Goal: Task Accomplishment & Management: Complete application form

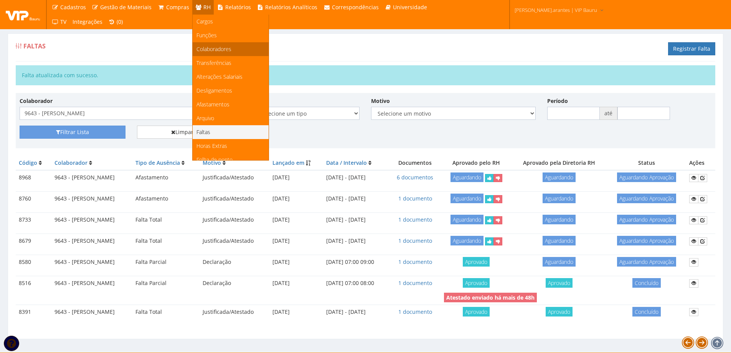
scroll to position [96, 0]
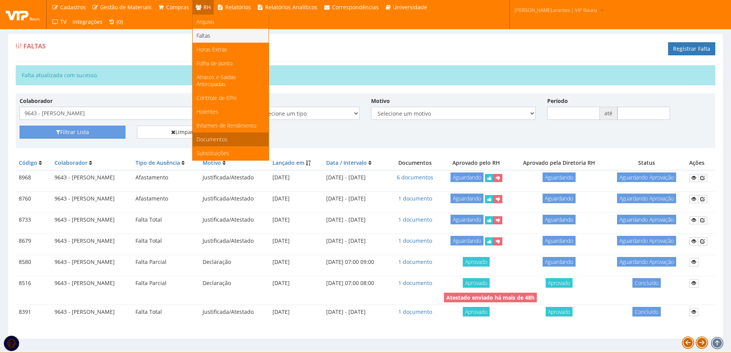
click at [215, 135] on span "Documentos" at bounding box center [211, 138] width 31 height 7
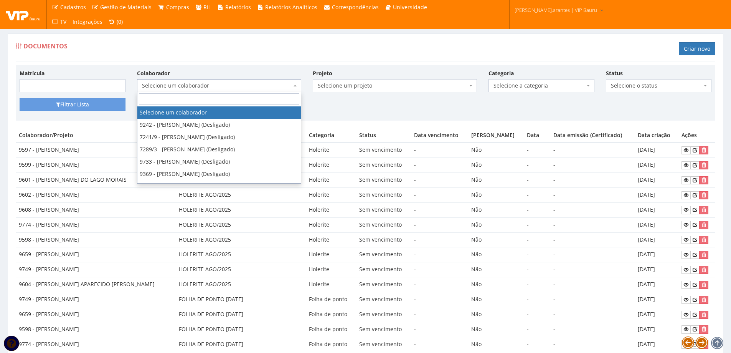
click at [193, 86] on span "Selecione um colaborador" at bounding box center [217, 86] width 150 height 8
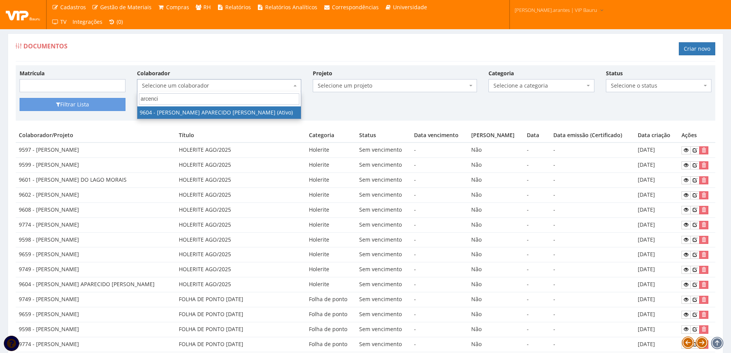
type input "arcenci"
select select "3771"
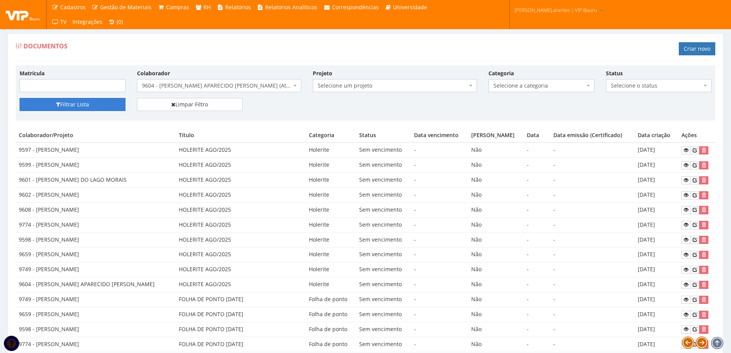
click at [114, 106] on button "Filtrar Lista" at bounding box center [73, 104] width 106 height 13
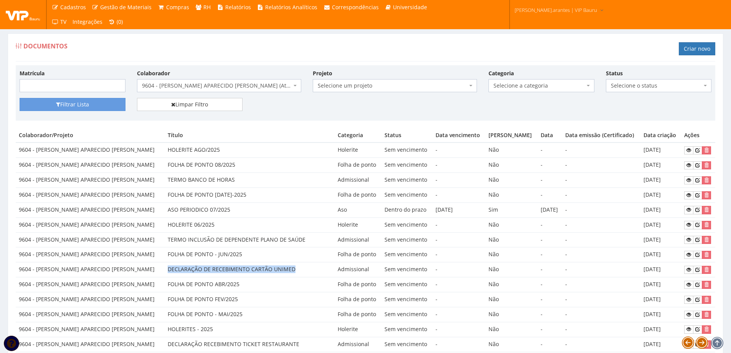
drag, startPoint x: 160, startPoint y: 268, endPoint x: 284, endPoint y: 269, distance: 123.5
click at [284, 269] on td "DECLARAÇÃO DE RECEBIMENTO CARTÃO UNIMED" at bounding box center [250, 269] width 170 height 15
click at [689, 49] on link "Criar novo" at bounding box center [697, 48] width 36 height 13
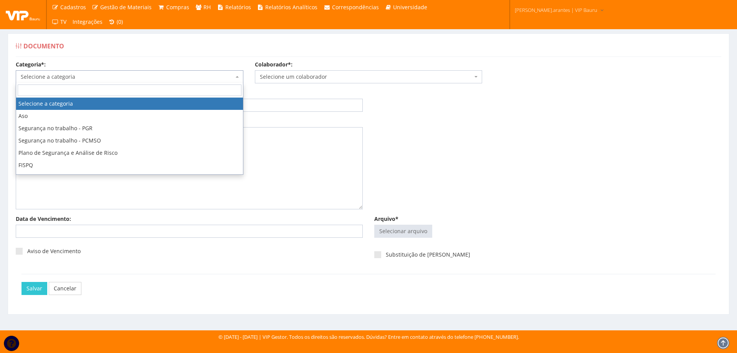
click at [72, 79] on span "Selecione a categoria" at bounding box center [127, 77] width 213 height 8
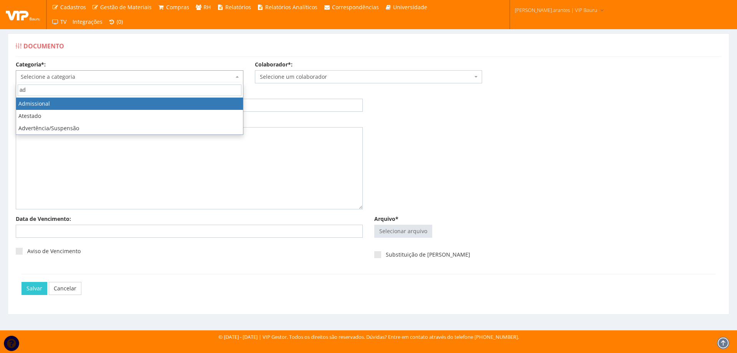
type input "ad"
select select "admissional"
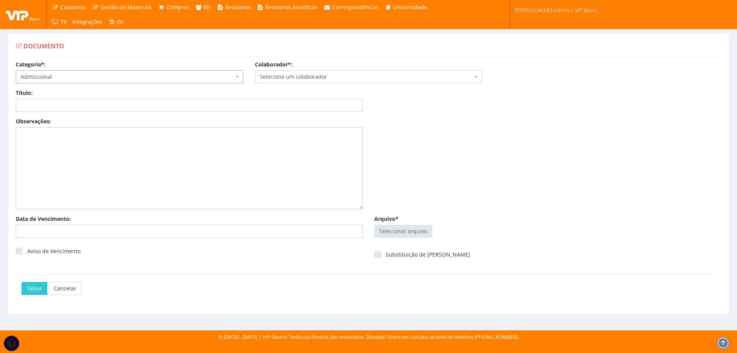
click at [283, 77] on span "Selecione um colaborador" at bounding box center [366, 77] width 213 height 8
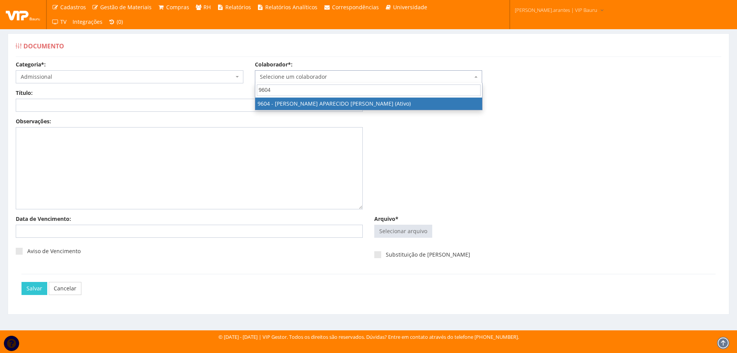
type input "9604"
select select "3771"
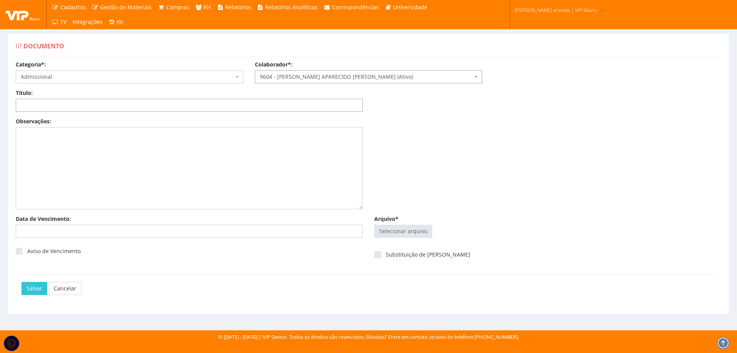
click at [169, 104] on input "Título:" at bounding box center [189, 105] width 347 height 13
paste input "DECLARAÇÃO DE RECEBIMENTO CARTÃO UNIMED"
drag, startPoint x: 169, startPoint y: 104, endPoint x: 0, endPoint y: 114, distance: 169.1
click at [0, 113] on div "Documento Categoria*: Selecione a categoria Aso Segurança no trabalho - PGR Seg…" at bounding box center [368, 174] width 737 height 311
type input "DECLARAÇÃO DE RECEBIMENTO CARTÃO UNIMED 2025"
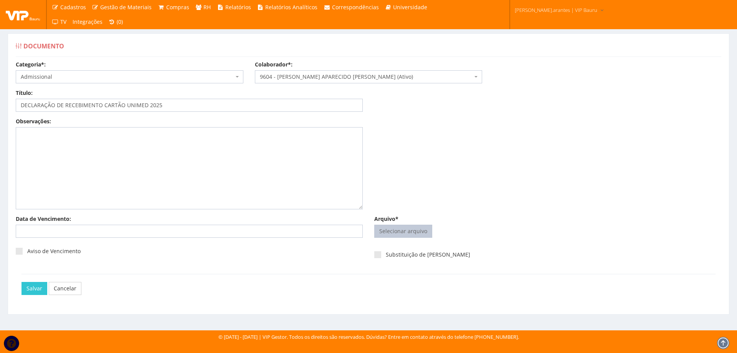
click at [418, 229] on input "Arquivo*" at bounding box center [402, 231] width 57 height 12
type input "C:\fakepath\CCF10092025-1.pdf"
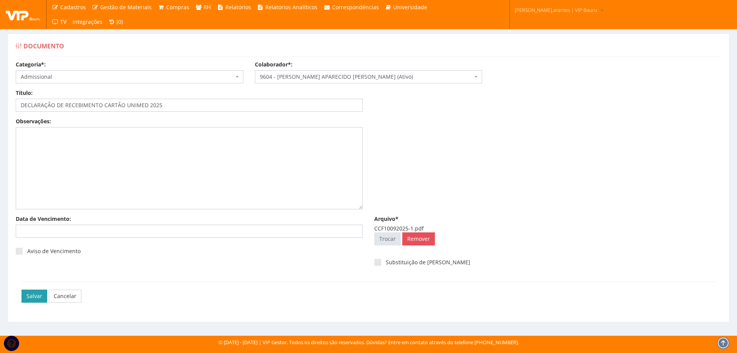
click at [35, 297] on input "Salvar" at bounding box center [34, 295] width 26 height 13
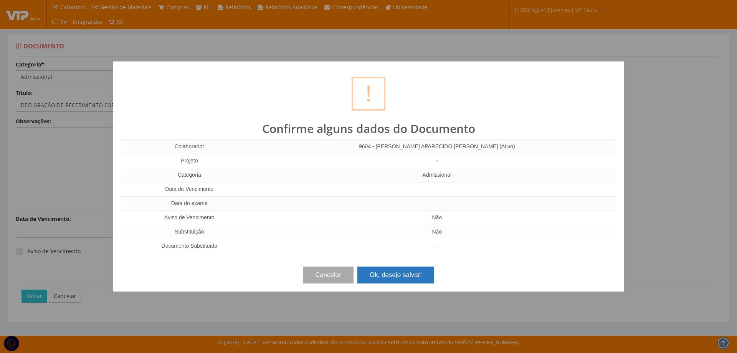
click at [398, 274] on button "Ok, desejo salvar!" at bounding box center [395, 274] width 77 height 17
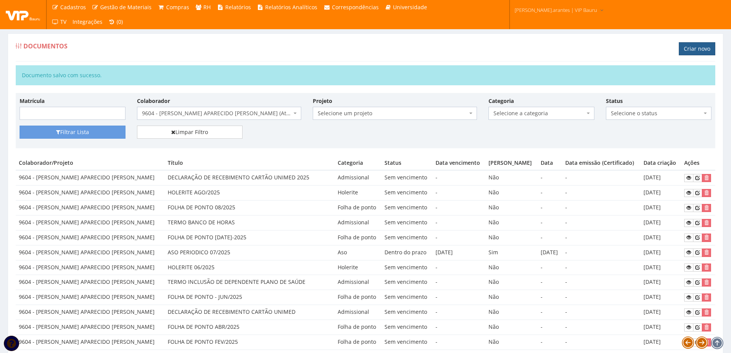
click at [689, 51] on link "Criar novo" at bounding box center [697, 48] width 36 height 13
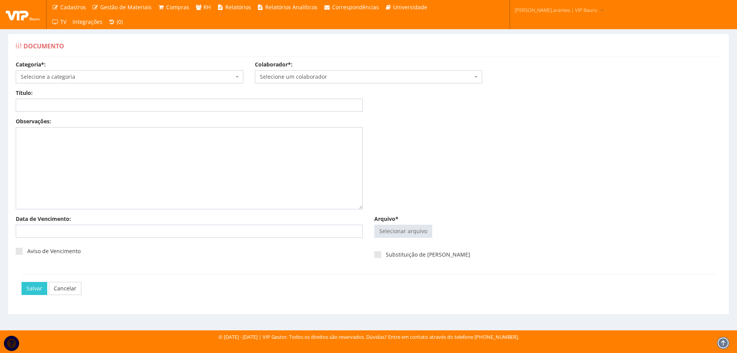
click at [194, 79] on span "Selecione a categoria" at bounding box center [127, 77] width 213 height 8
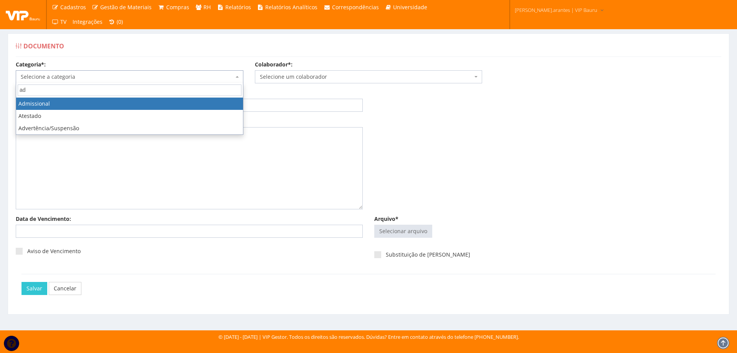
type input "ad"
select select "admissional"
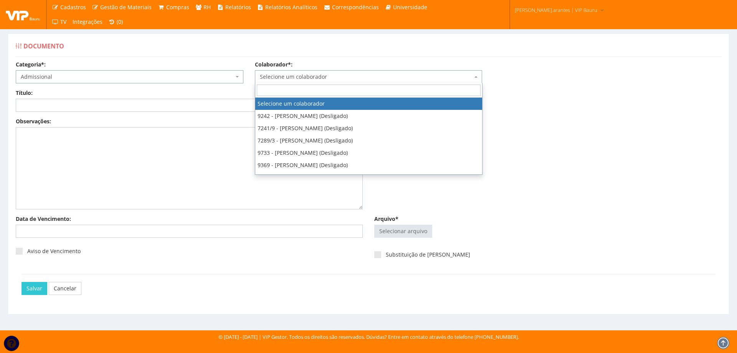
click at [295, 76] on span "Selecione um colaborador" at bounding box center [366, 77] width 213 height 8
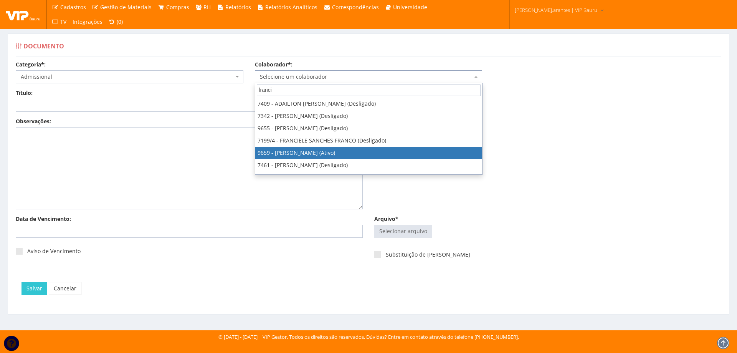
type input "franci"
select select "3869"
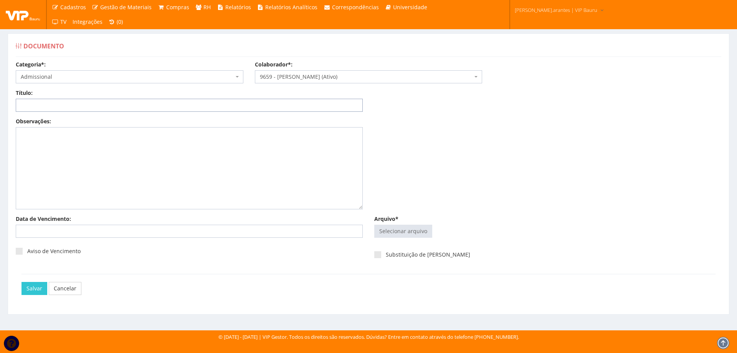
click at [124, 106] on input "Título:" at bounding box center [189, 105] width 347 height 13
paste input "DECLARAÇÃO DE RECEBIMENTO CARTÃO UNIMED 2025"
type input "DECLARAÇÃO DE RECEBIMENTO CARTÃO UNIMED 2025"
click at [422, 233] on input "Arquivo*" at bounding box center [402, 231] width 57 height 12
type input "C:\fakepath\CCF10092025-2.pdf"
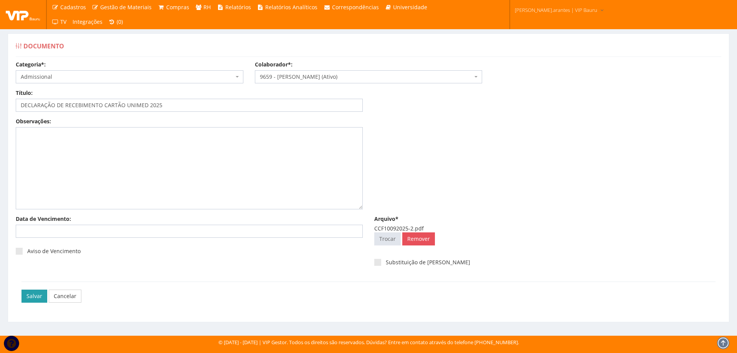
click at [37, 296] on input "Salvar" at bounding box center [34, 295] width 26 height 13
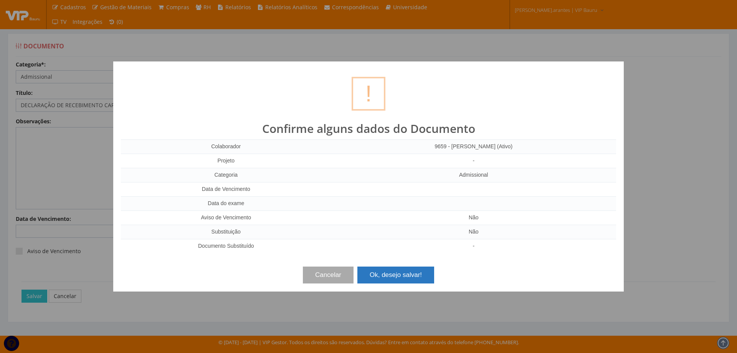
click at [419, 280] on button "Ok, desejo salvar!" at bounding box center [395, 274] width 77 height 17
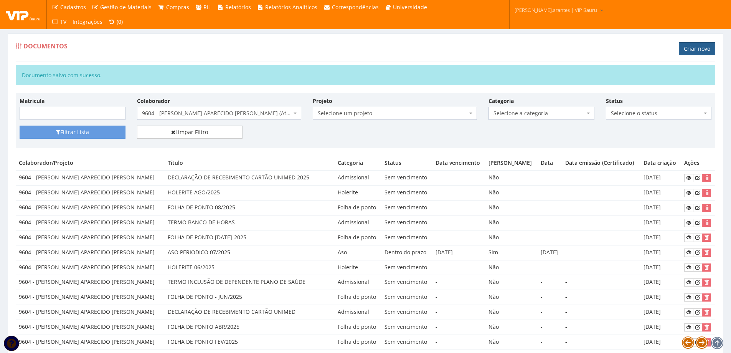
click at [694, 48] on link "Criar novo" at bounding box center [697, 48] width 36 height 13
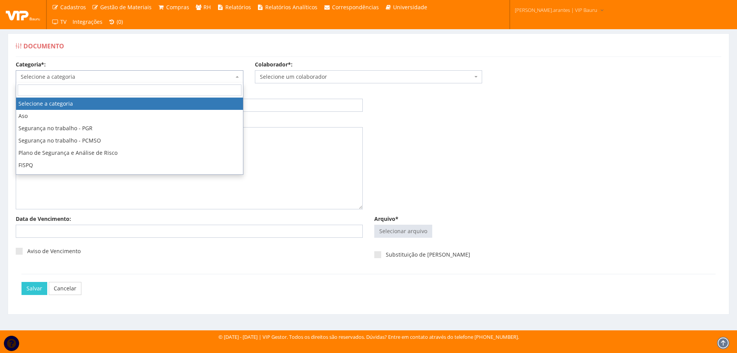
click at [222, 72] on span "Selecione a categoria" at bounding box center [130, 76] width 228 height 13
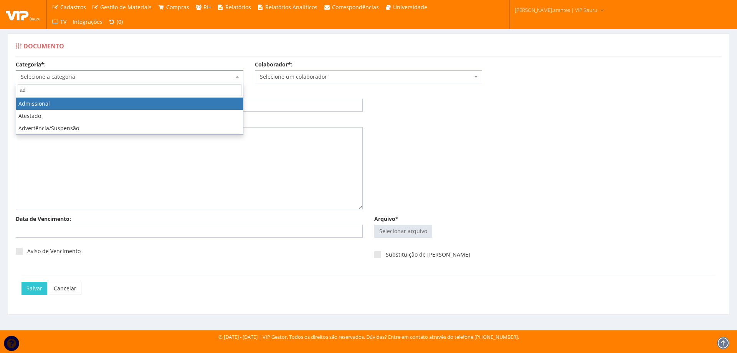
type input "adm"
select select "admissional"
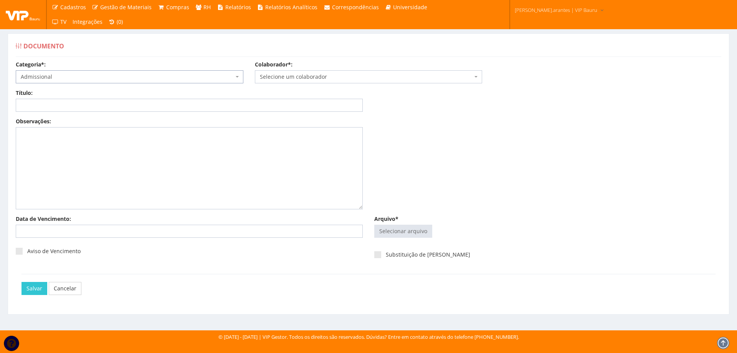
click at [279, 77] on span "Selecione um colaborador" at bounding box center [366, 77] width 213 height 8
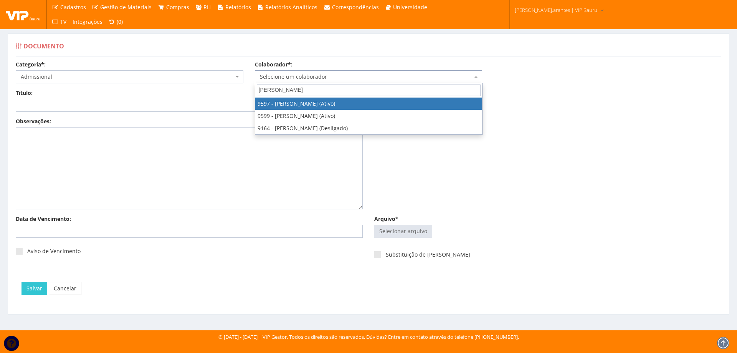
type input "kamill"
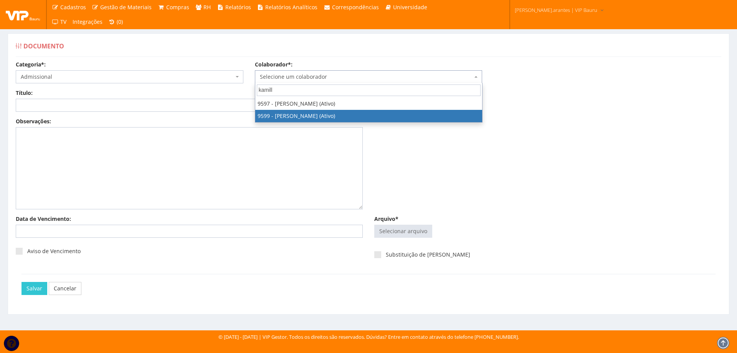
select select "3780"
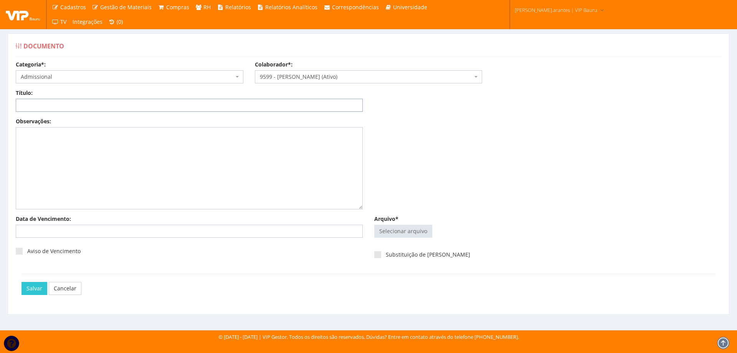
click at [162, 107] on input "Título:" at bounding box center [189, 105] width 347 height 13
paste input "DECLARAÇÃO DE RECEBIMENTO CARTÃO UNIMED 2025"
type input "DECLARAÇÃO DE RECEBIMENTO CARTÃO UNIMED 2025"
click at [407, 229] on input "Arquivo*" at bounding box center [402, 231] width 57 height 12
type input "C:\fakepath\CCF10092025-4.pdf"
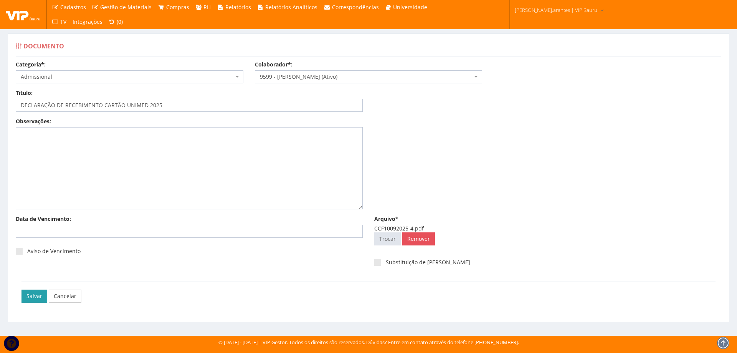
click at [33, 298] on input "Salvar" at bounding box center [34, 295] width 26 height 13
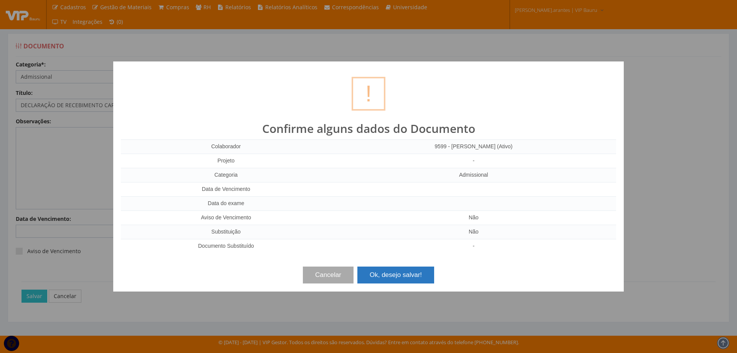
click at [382, 272] on button "Ok, desejo salvar!" at bounding box center [395, 274] width 77 height 17
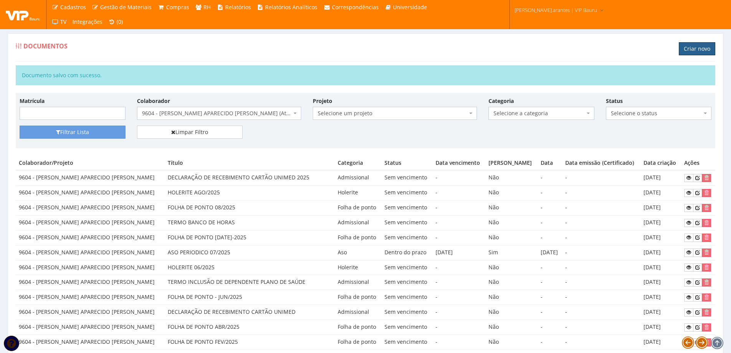
drag, startPoint x: 697, startPoint y: 45, endPoint x: 609, endPoint y: 67, distance: 90.5
click at [697, 45] on link "Criar novo" at bounding box center [697, 48] width 36 height 13
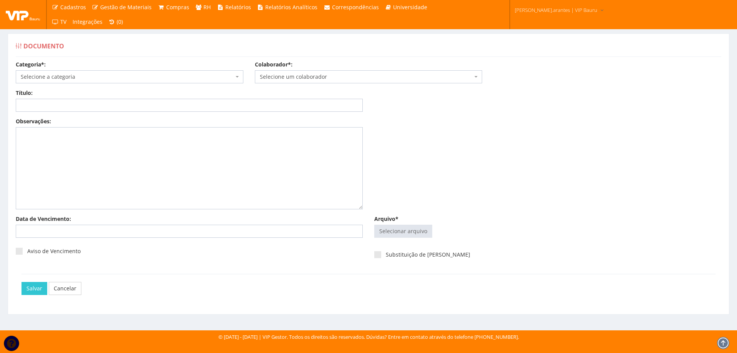
click at [167, 80] on span "Selecione a categoria" at bounding box center [127, 77] width 213 height 8
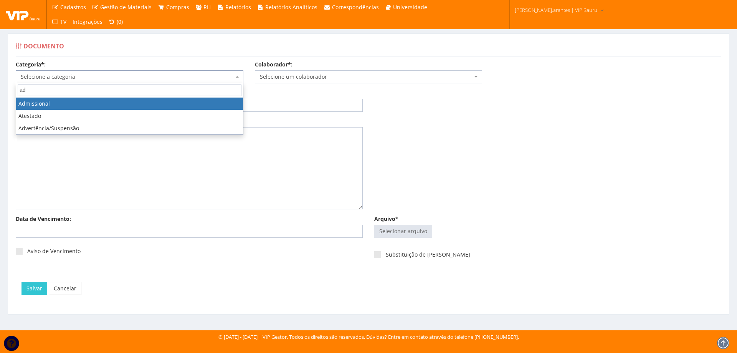
type input "adm"
select select "admissional"
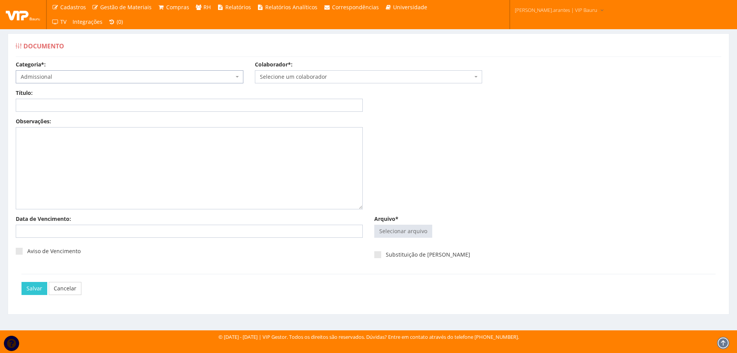
click at [267, 77] on span "Selecione um colaborador" at bounding box center [366, 77] width 213 height 8
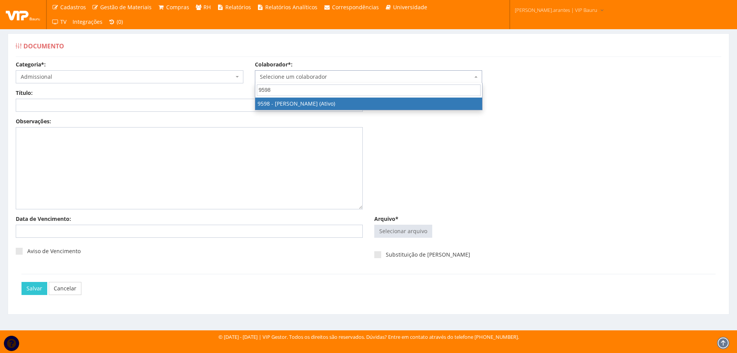
type input "9598"
drag, startPoint x: 301, startPoint y: 102, endPoint x: 278, endPoint y: 102, distance: 22.6
select select "3797"
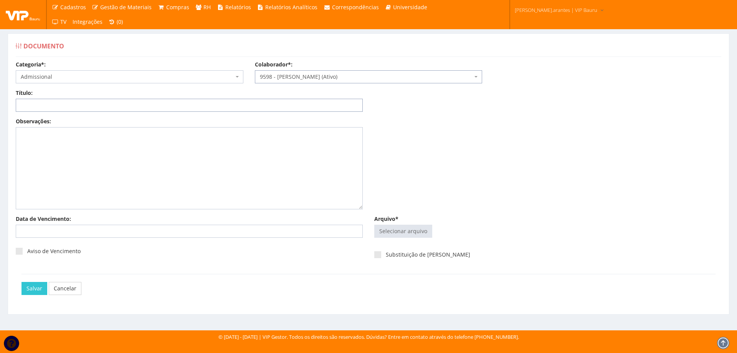
click at [233, 106] on input "Título:" at bounding box center [189, 105] width 347 height 13
paste input "DECLARAÇÃO DE RECEBIMENTO CARTÃO UNIMED 2025"
type input "DECLARAÇÃO DE RECEBIMENTO CARTÃO UNIMED 2025"
click at [401, 228] on input "Arquivo*" at bounding box center [402, 231] width 57 height 12
type input "C:\fakepath\CCF10092025-5.pdf"
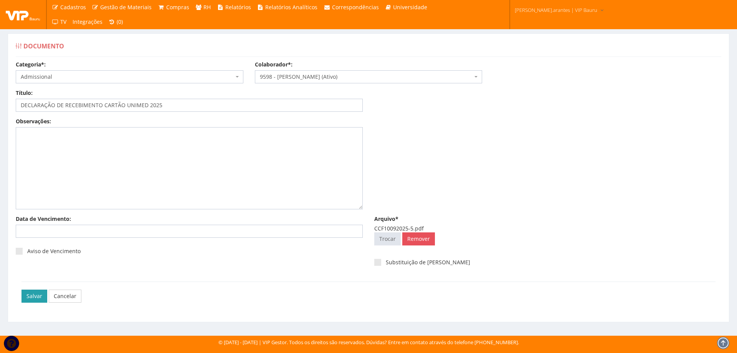
click at [34, 296] on input "Salvar" at bounding box center [34, 295] width 26 height 13
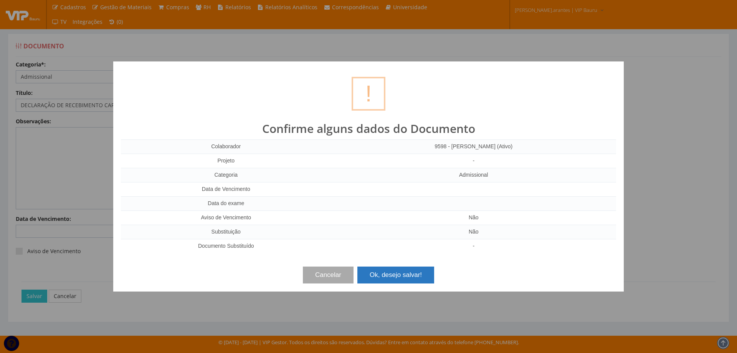
drag, startPoint x: 378, startPoint y: 276, endPoint x: 381, endPoint y: 272, distance: 4.4
click at [380, 274] on button "Ok, desejo salvar!" at bounding box center [395, 274] width 77 height 17
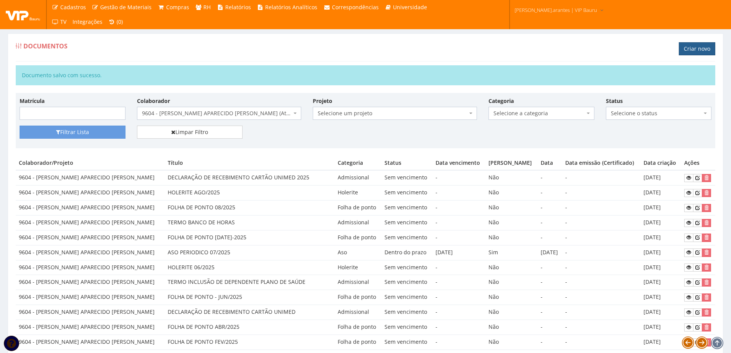
click at [680, 51] on link "Criar novo" at bounding box center [697, 48] width 36 height 13
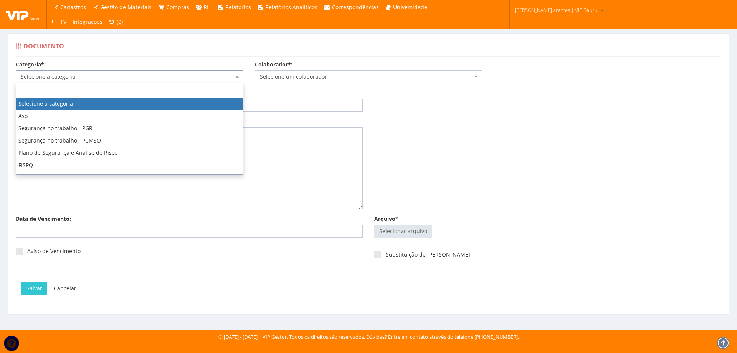
click at [158, 79] on span "Selecione a categoria" at bounding box center [127, 77] width 213 height 8
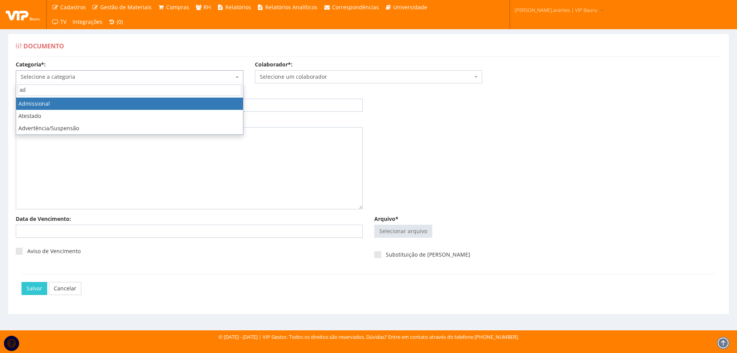
type input "adm"
select select "admissional"
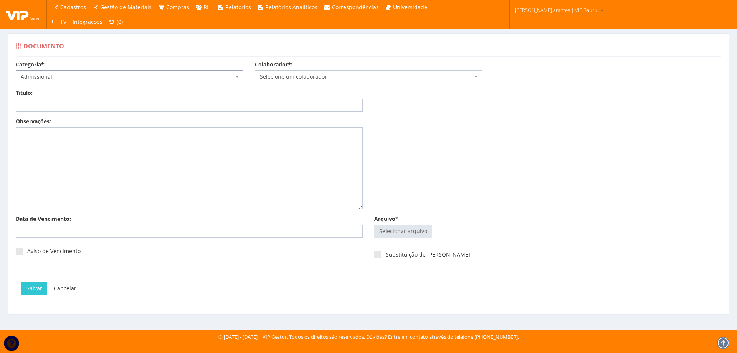
click at [360, 78] on span "Selecione um colaborador" at bounding box center [366, 77] width 213 height 8
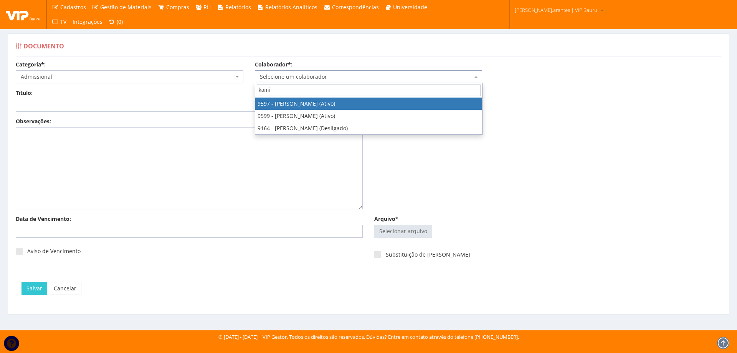
type input "kami"
select select "3767"
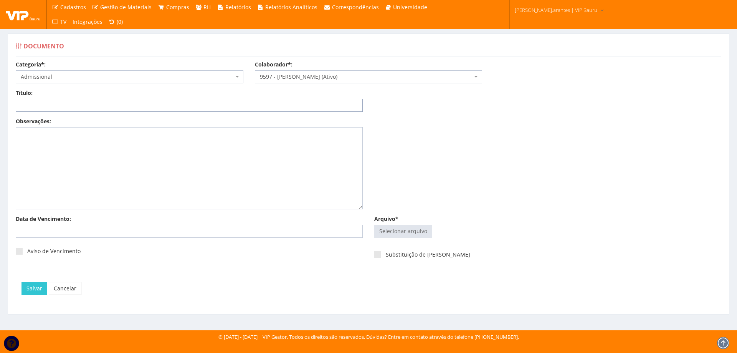
click at [100, 101] on input "Título:" at bounding box center [189, 105] width 347 height 13
paste input "DECLARAÇÃO DE RECEBIMENTO CARTÃO UNIMED 2025"
type input "DECLARAÇÃO DE RECEBIMENTO CARTÃO UNIMED 2025"
click at [421, 235] on input "Arquivo*" at bounding box center [402, 231] width 57 height 12
type input "C:\fakepath\CCF10092025-6.pdf"
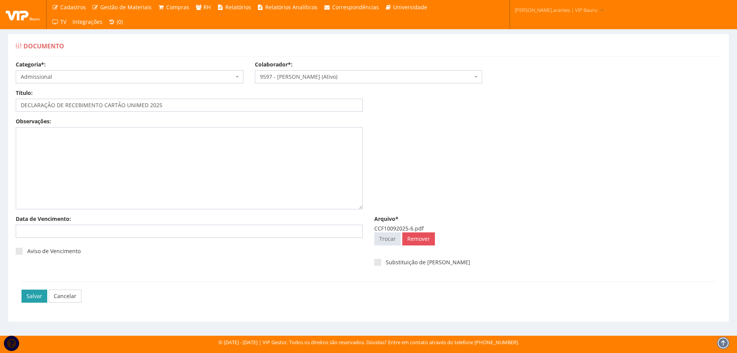
click at [29, 299] on input "Salvar" at bounding box center [34, 295] width 26 height 13
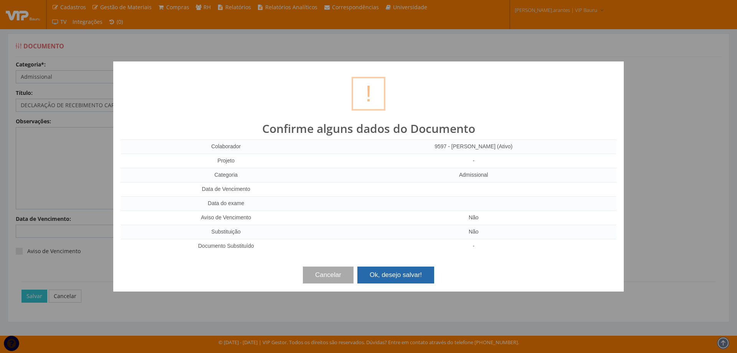
click at [391, 278] on button "Ok, desejo salvar!" at bounding box center [395, 274] width 77 height 17
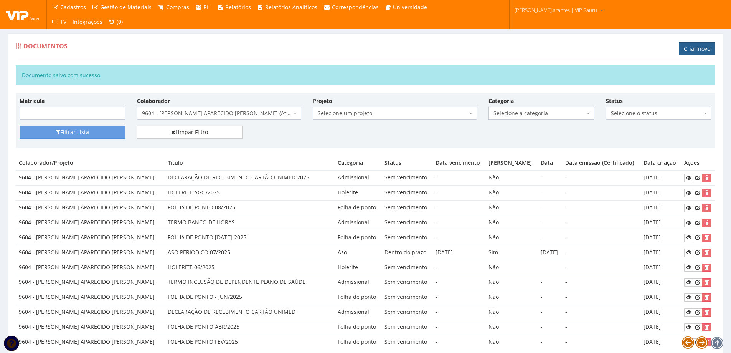
click at [698, 46] on link "Criar novo" at bounding box center [697, 48] width 36 height 13
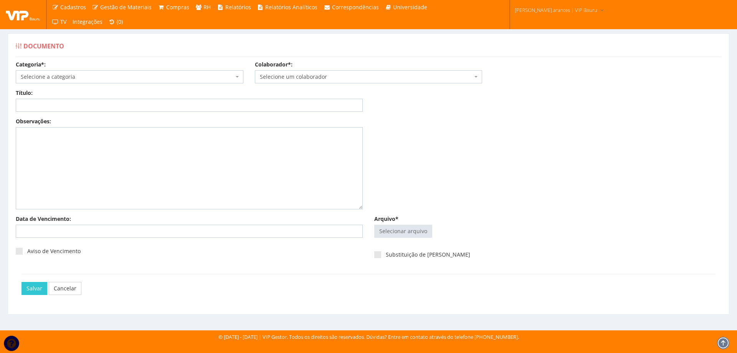
click at [94, 78] on span "Selecione a categoria" at bounding box center [127, 77] width 213 height 8
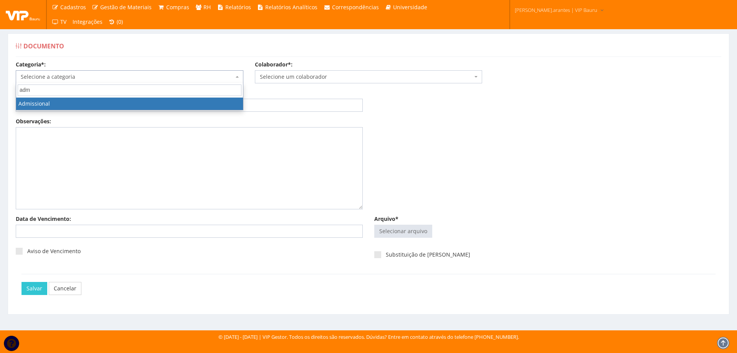
type input "admi"
select select "admissional"
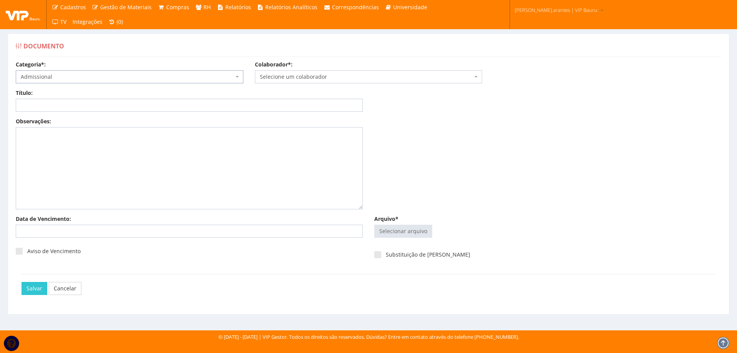
click at [323, 74] on span "Selecione um colaborador" at bounding box center [366, 77] width 213 height 8
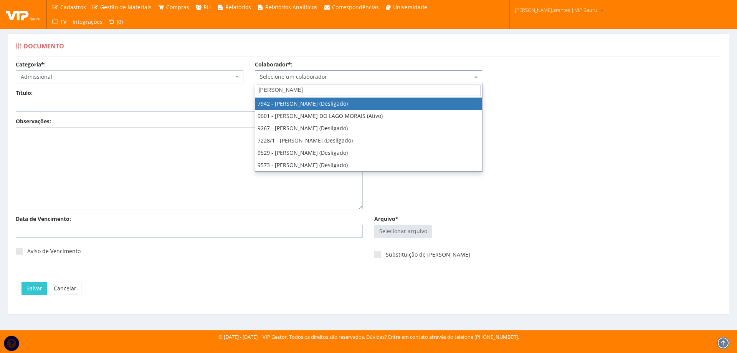
type input "ana pa"
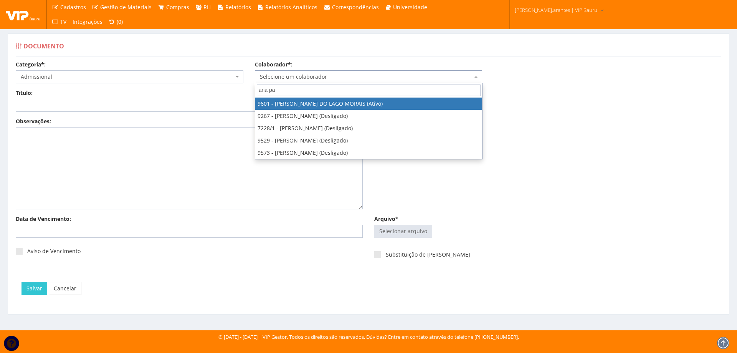
select select "3768"
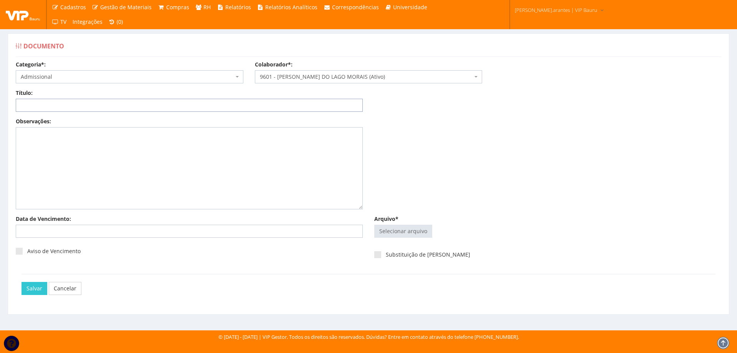
click at [270, 99] on input "Título:" at bounding box center [189, 105] width 347 height 13
paste input "DECLARAÇÃO DE RECEBIMENTO CARTÃO UNIMED 2025"
type input "DECLARAÇÃO DE RECEBIMENTO CARTÃO UNIMED 2025"
click at [407, 237] on input "Arquivo*" at bounding box center [402, 231] width 57 height 12
type input "C:\fakepath\CCF10092025-7.pdf"
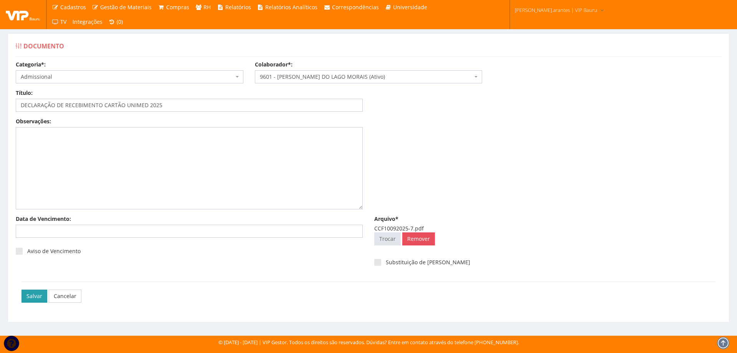
click at [39, 295] on input "Salvar" at bounding box center [34, 295] width 26 height 13
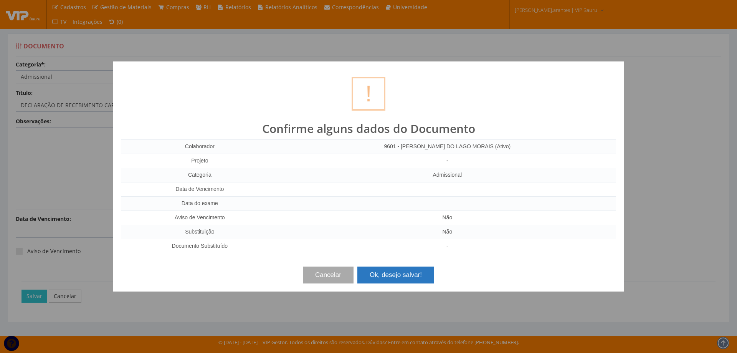
click at [396, 275] on button "Ok, desejo salvar!" at bounding box center [395, 274] width 77 height 17
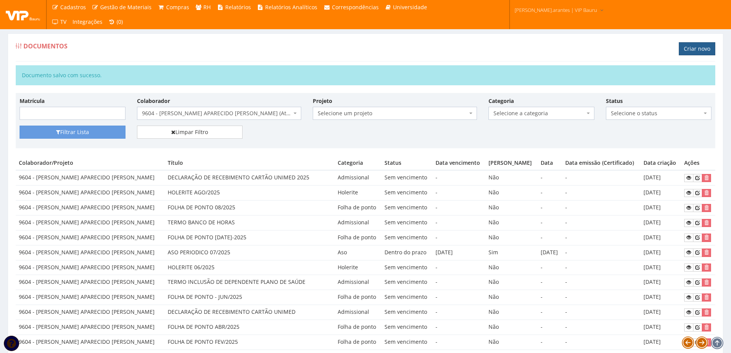
click at [691, 47] on link "Criar novo" at bounding box center [697, 48] width 36 height 13
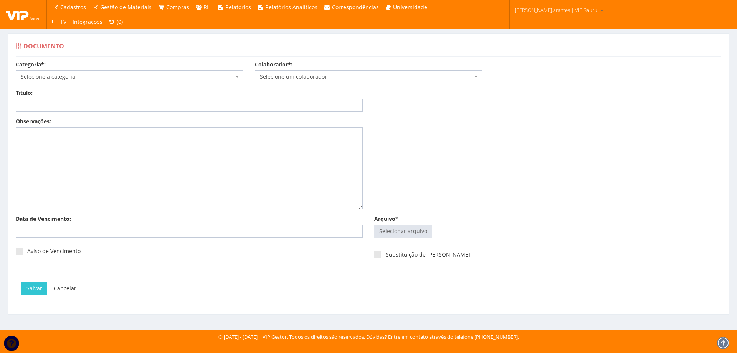
click at [147, 78] on span "Selecione a categoria" at bounding box center [127, 77] width 213 height 8
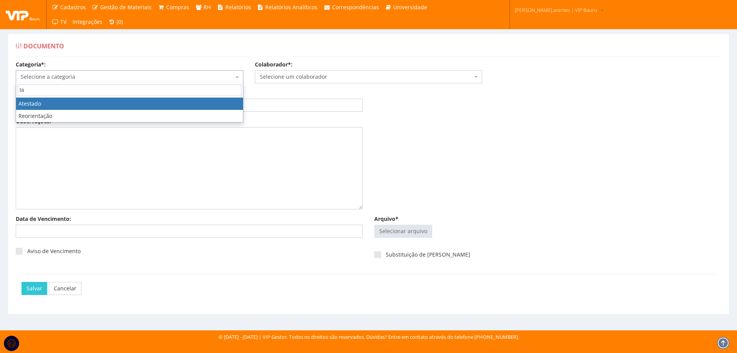
type input "t"
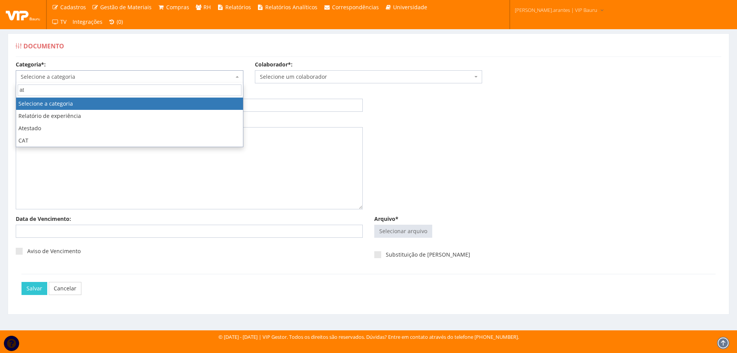
type input "a"
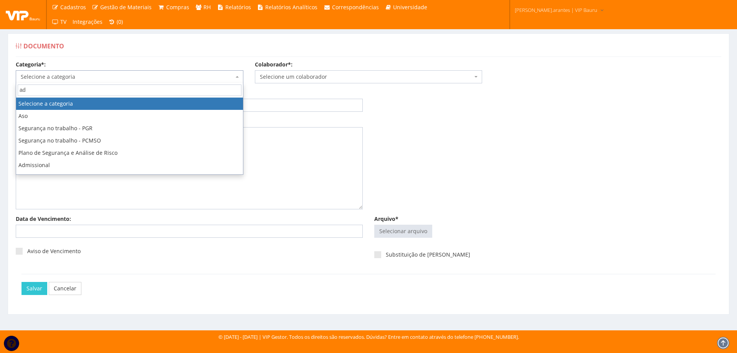
type input "adm"
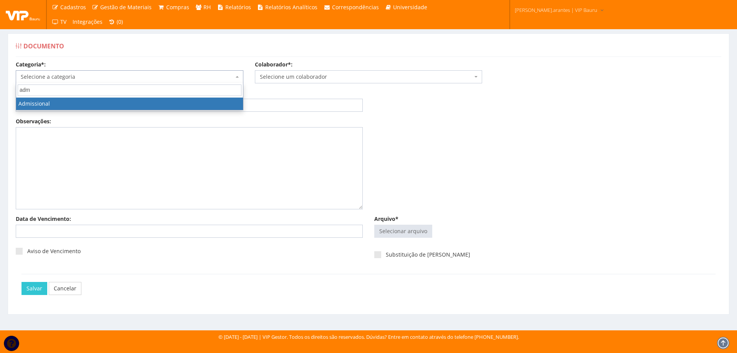
select select "admissional"
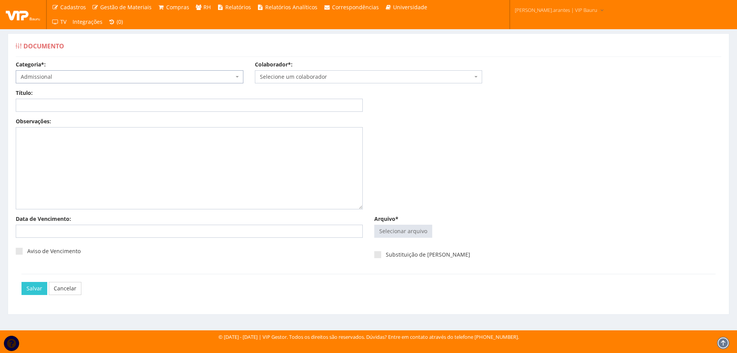
click at [275, 79] on span "Selecione um colaborador" at bounding box center [366, 77] width 213 height 8
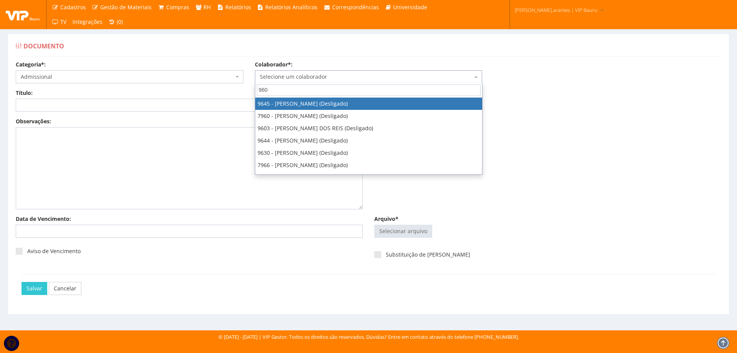
type input "9602"
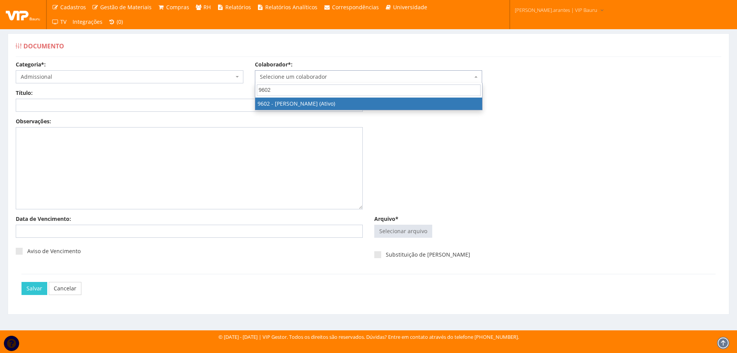
select select "3769"
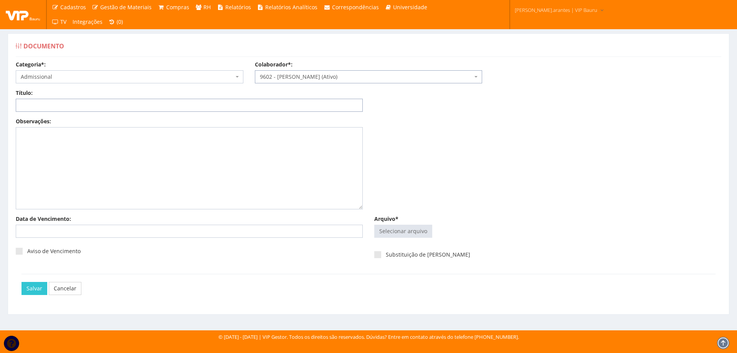
click at [205, 108] on input "Título:" at bounding box center [189, 105] width 347 height 13
paste input "DECLARAÇÃO DE RECEBIMENTO CARTÃO UNIMED 2025"
type input "DECLARAÇÃO DE RECEBIMENTO CARTÃO UNIMED 2025"
click at [421, 231] on input "Arquivo*" at bounding box center [402, 231] width 57 height 12
type input "C:\fakepath\CCF10092025-8.pdf"
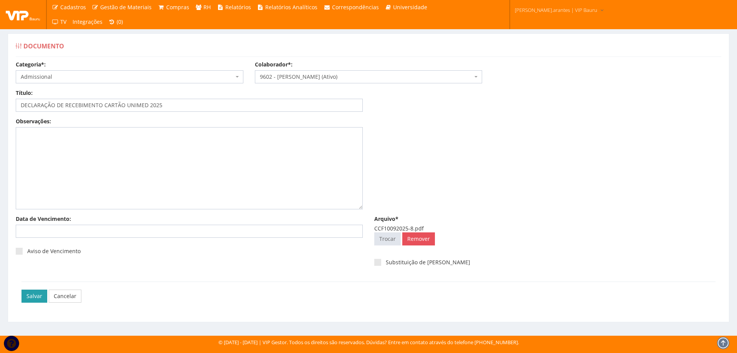
click at [28, 296] on input "Salvar" at bounding box center [34, 295] width 26 height 13
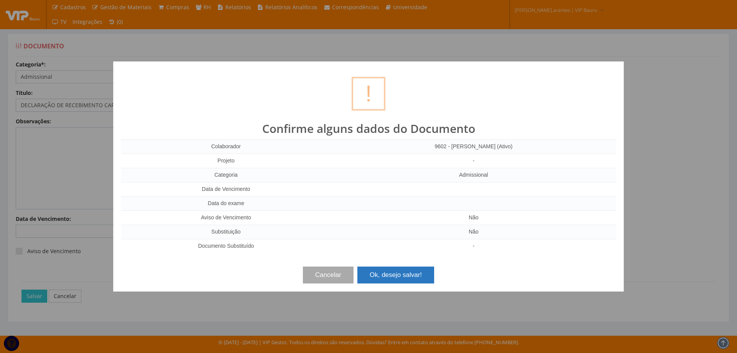
click at [387, 276] on button "Ok, desejo salvar!" at bounding box center [395, 274] width 77 height 17
